Goal: Task Accomplishment & Management: Manage account settings

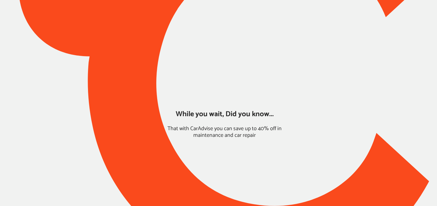
type input "*****"
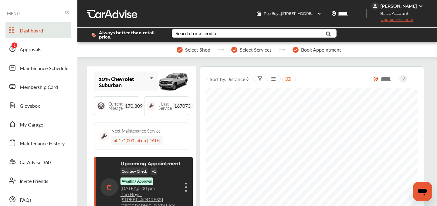
click at [397, 7] on div "[PERSON_NAME]" at bounding box center [398, 5] width 37 height 5
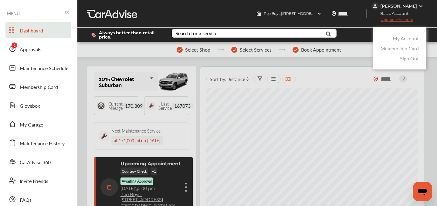
click at [398, 12] on div at bounding box center [218, 118] width 437 height 236
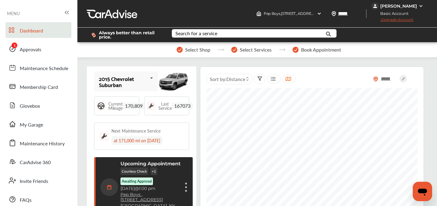
click at [397, 6] on div "[PERSON_NAME]" at bounding box center [398, 5] width 37 height 5
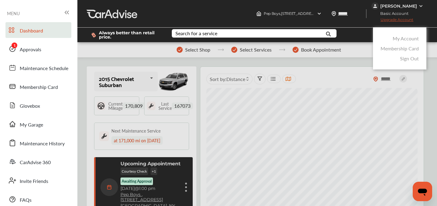
click at [402, 39] on link "My Account" at bounding box center [406, 38] width 26 height 7
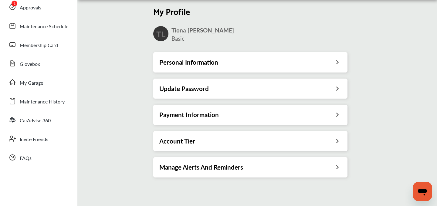
scroll to position [47, 0]
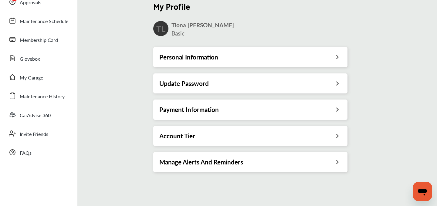
click at [196, 116] on div "Payment Information" at bounding box center [250, 110] width 194 height 20
click at [196, 115] on div "Payment Information" at bounding box center [250, 110] width 194 height 20
click at [195, 112] on h3 "Payment Information" at bounding box center [188, 110] width 59 height 8
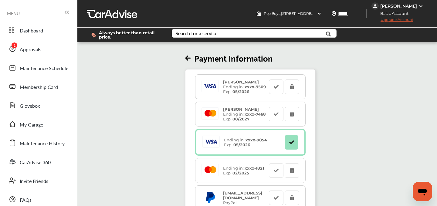
click at [396, 21] on span "Upgrade Account" at bounding box center [392, 21] width 42 height 8
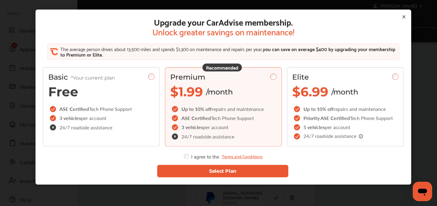
click at [198, 167] on button "Select Plan" at bounding box center [222, 171] width 131 height 12
